Goal: Book appointment/travel/reservation

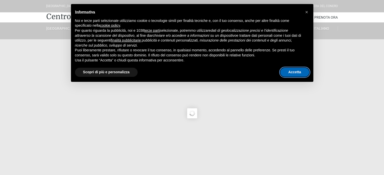
click at [301, 73] on button "Accetta" at bounding box center [294, 72] width 29 height 9
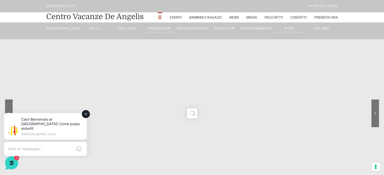
click at [87, 113] on icon at bounding box center [86, 114] width 4 height 4
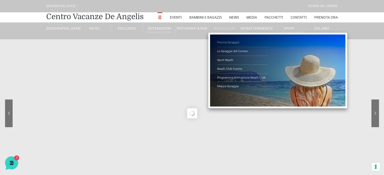
click at [228, 41] on link "Piscina Spiaggia" at bounding box center [242, 42] width 50 height 9
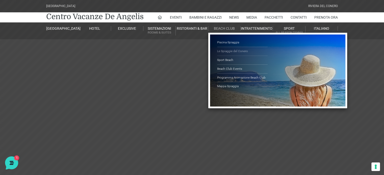
click at [228, 51] on link "Le Spiaggie del Conero" at bounding box center [242, 51] width 50 height 9
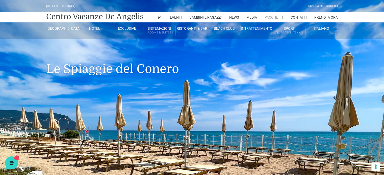
click at [269, 18] on link "Pacchetti" at bounding box center [273, 17] width 18 height 10
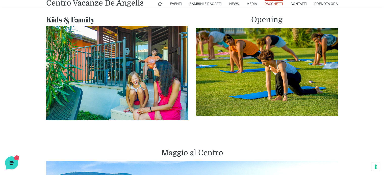
scroll to position [429, 0]
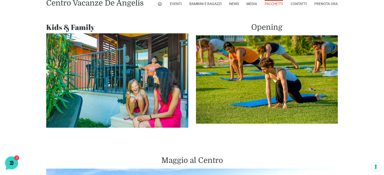
click at [65, 23] on h2 "Kids & Family" at bounding box center [117, 27] width 142 height 9
click at [78, 55] on img at bounding box center [117, 80] width 142 height 95
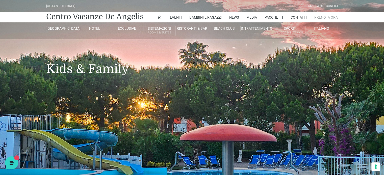
click at [333, 18] on link "Prenota Ora" at bounding box center [325, 17] width 23 height 10
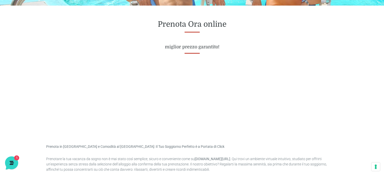
scroll to position [202, 0]
